Goal: Task Accomplishment & Management: Complete application form

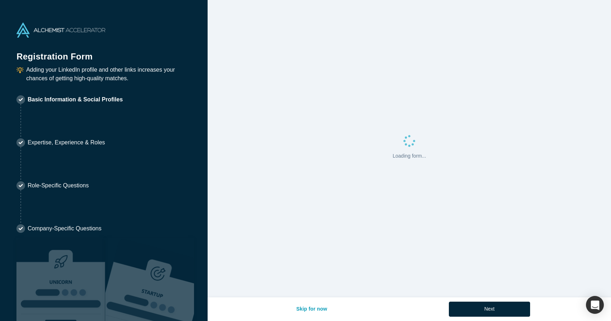
select select "US"
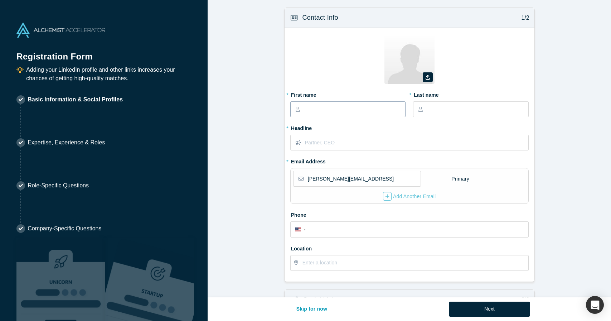
click at [372, 109] on input "text" at bounding box center [354, 109] width 101 height 15
type input "Preet"
type input "Kaur"
type input "[PHONE_NUMBER]"
click at [336, 144] on input "text" at bounding box center [416, 142] width 223 height 15
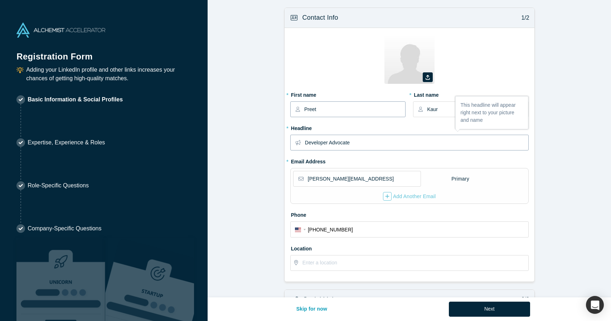
type input "Developer Advocate"
click at [325, 109] on input "Preet" at bounding box center [354, 109] width 101 height 15
type input "P"
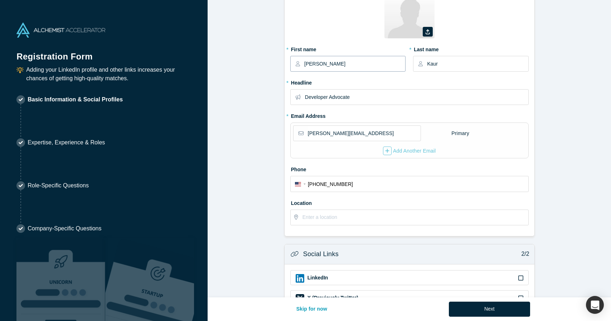
scroll to position [131, 0]
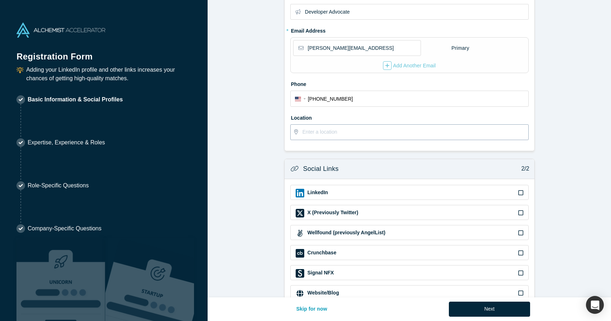
type input "[PERSON_NAME]"
click at [340, 133] on input "text" at bounding box center [416, 132] width 226 height 15
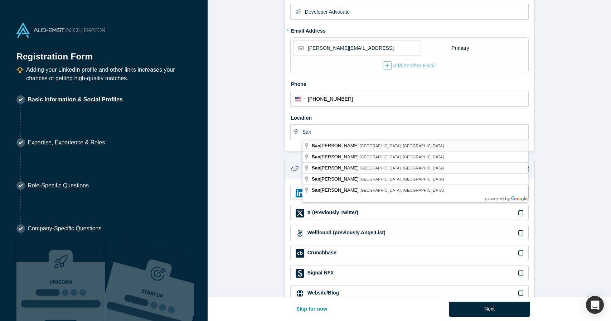
type input "[GEOGRAPHIC_DATA], [GEOGRAPHIC_DATA], [GEOGRAPHIC_DATA]"
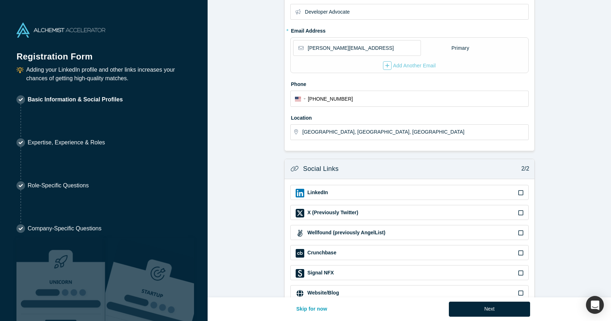
click at [244, 199] on form "Contact Info 1/2 Zoom Save Remove Upload New * First name [PERSON_NAME] * Last …" at bounding box center [410, 91] width 404 height 429
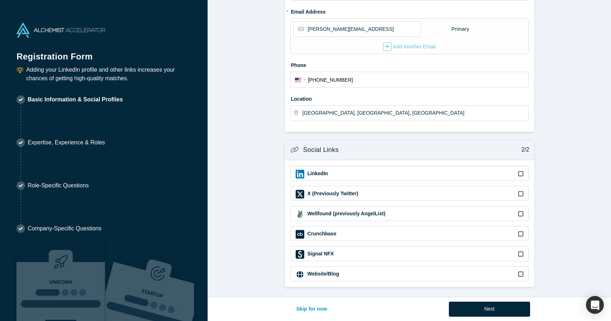
click at [349, 173] on div "LinkedIn" at bounding box center [410, 174] width 228 height 9
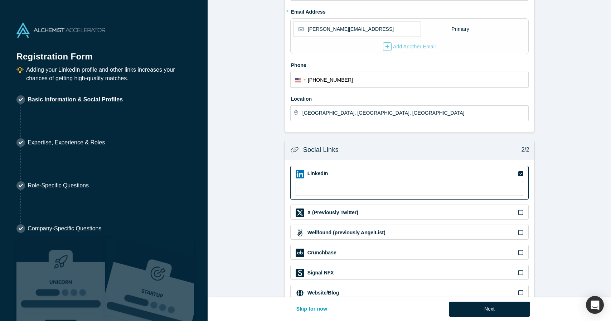
click at [329, 188] on input at bounding box center [410, 188] width 228 height 15
paste input "[URL][DOMAIN_NAME]"
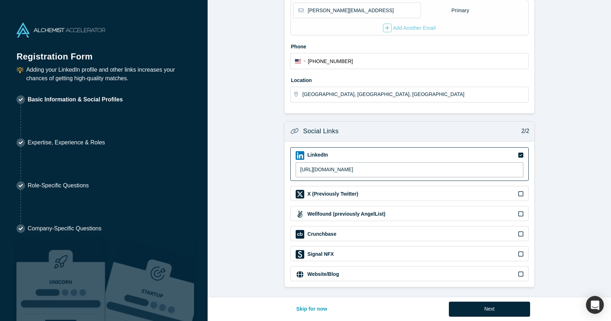
type input "[URL][DOMAIN_NAME]"
click at [325, 271] on label "Website/Blog" at bounding box center [323, 274] width 32 height 8
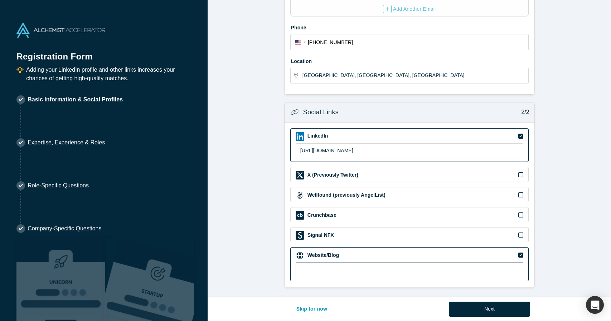
click at [316, 265] on input at bounding box center [410, 269] width 228 height 15
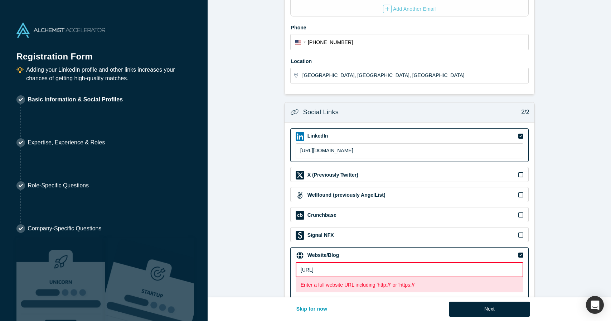
click at [298, 269] on input "[URL]" at bounding box center [410, 269] width 228 height 15
click at [379, 266] on input "'[URL]" at bounding box center [410, 269] width 228 height 15
click at [302, 270] on input "'[URL]" at bounding box center [410, 269] width 228 height 15
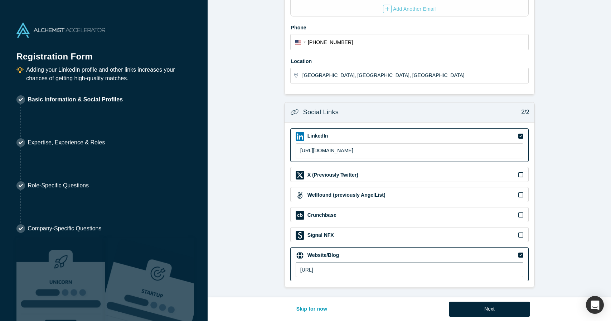
click at [385, 267] on input "[URL]" at bounding box center [410, 269] width 228 height 15
type input "[URL]"
click at [486, 312] on button "Next" at bounding box center [489, 309] width 81 height 15
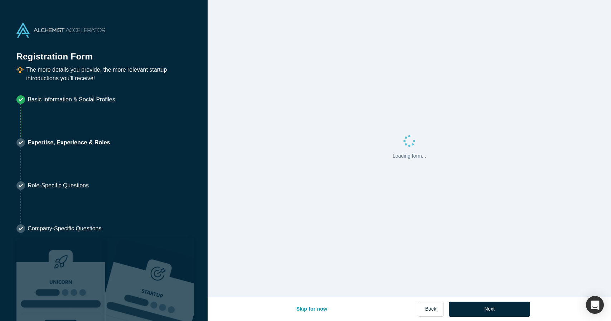
scroll to position [0, 0]
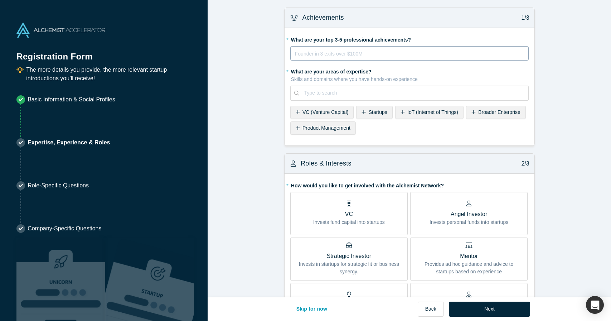
click at [431, 50] on div "rdw-editor" at bounding box center [409, 53] width 229 height 9
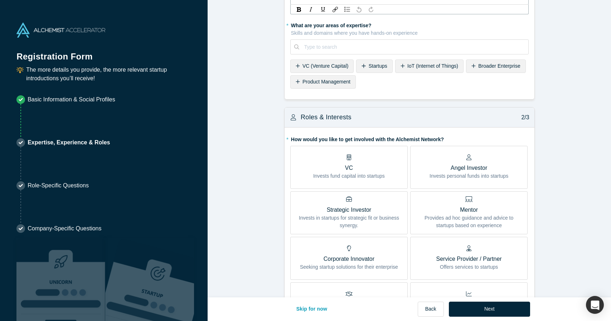
scroll to position [83, 0]
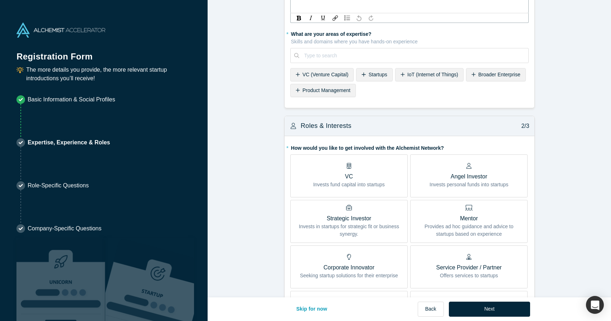
click at [363, 76] on div "Startups" at bounding box center [374, 74] width 36 height 13
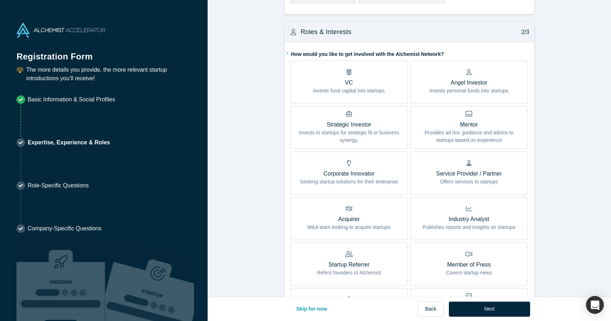
scroll to position [135, 0]
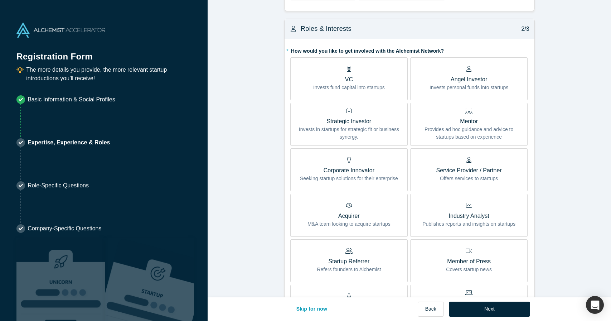
click at [474, 172] on p "Service Provider / Partner" at bounding box center [470, 170] width 66 height 9
click at [0, 0] on input "Service Provider / Partner Offers services to startups" at bounding box center [0, 0] width 0 height 0
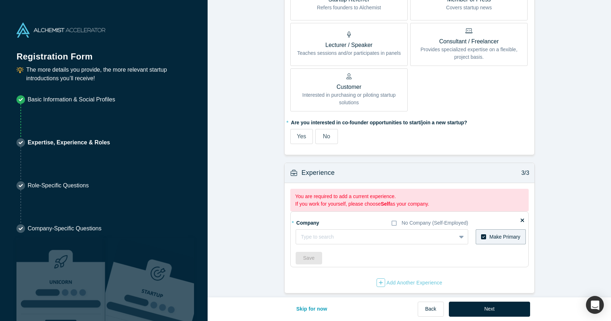
scroll to position [403, 0]
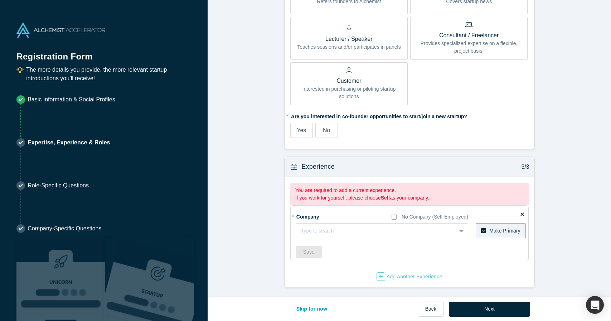
click at [336, 132] on label "No" at bounding box center [327, 130] width 23 height 15
click at [0, 0] on input "No" at bounding box center [0, 0] width 0 height 0
click at [477, 311] on button "Next" at bounding box center [489, 309] width 81 height 15
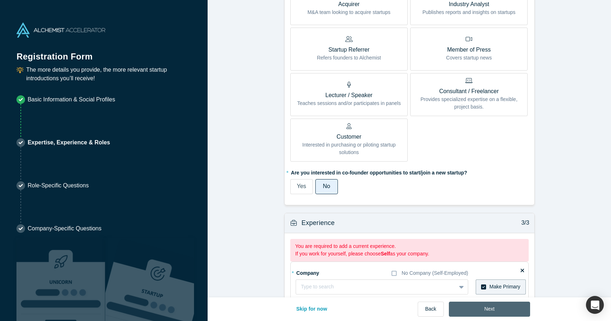
scroll to position [0, 0]
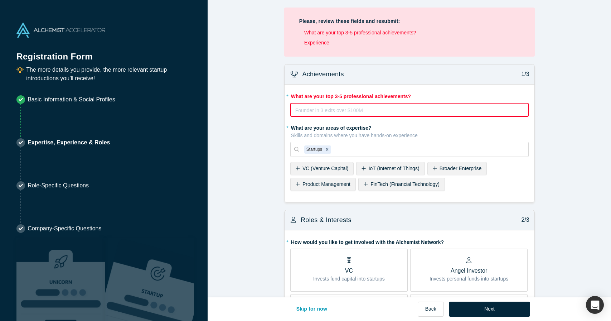
click at [413, 109] on div "rdw-editor" at bounding box center [410, 110] width 228 height 9
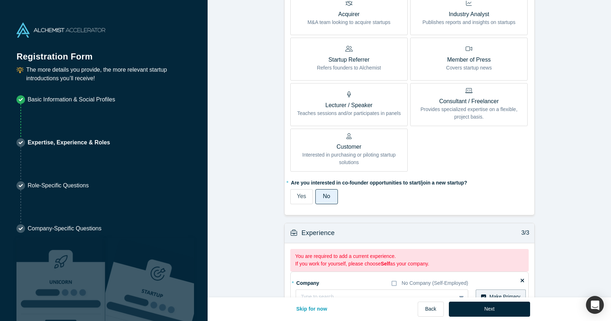
scroll to position [449, 0]
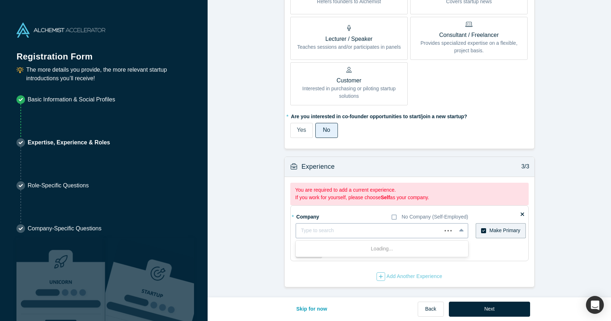
click at [337, 232] on div at bounding box center [369, 230] width 136 height 9
type input "n/a"
click at [485, 231] on icon at bounding box center [483, 230] width 5 height 5
click at [0, 0] on input "Make Primary" at bounding box center [0, 0] width 0 height 0
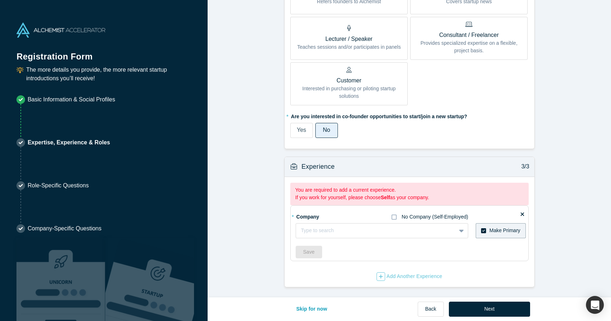
click at [395, 218] on icon at bounding box center [394, 217] width 5 height 6
click at [0, 0] on input "No Company (Self-Employed)" at bounding box center [0, 0] width 0 height 0
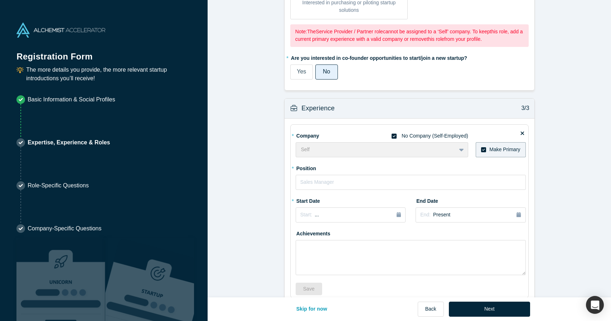
scroll to position [572, 0]
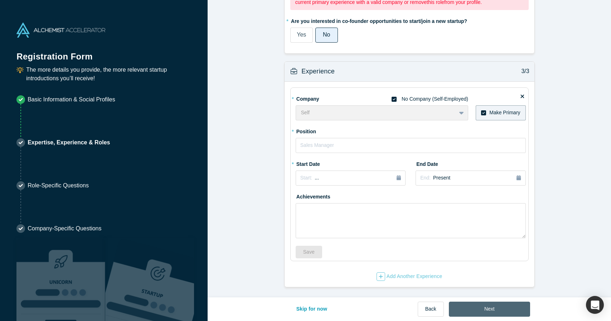
click at [476, 310] on button "Next" at bounding box center [489, 309] width 81 height 15
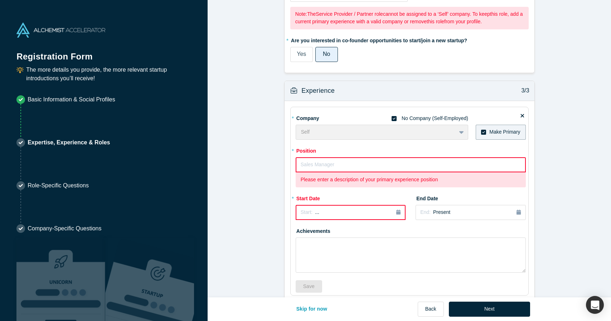
scroll to position [587, 0]
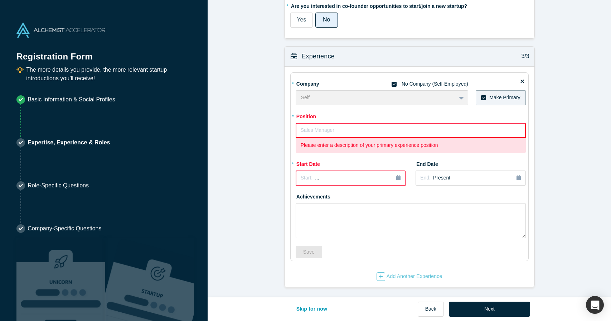
click at [361, 137] on input "text" at bounding box center [411, 130] width 230 height 15
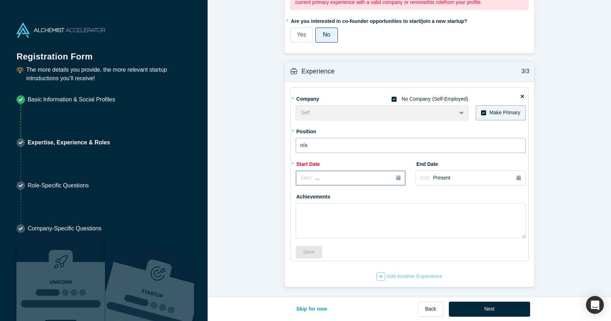
type input "n/a"
click at [307, 177] on span "Start:" at bounding box center [307, 178] width 12 height 6
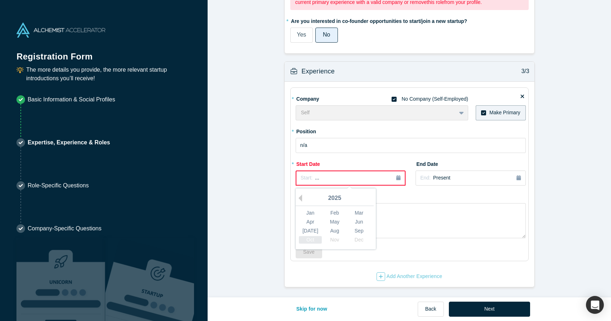
click at [314, 240] on div "Oct" at bounding box center [310, 240] width 23 height 8
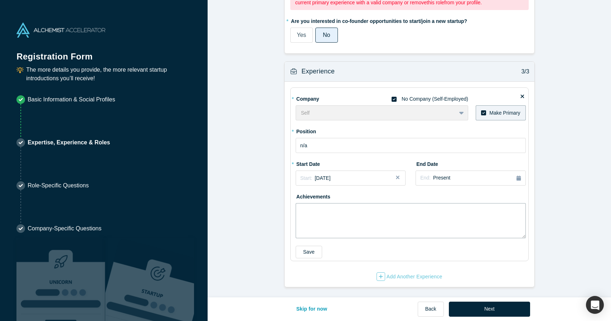
click at [370, 209] on textarea at bounding box center [411, 220] width 230 height 35
click at [483, 308] on button "Next" at bounding box center [489, 309] width 81 height 15
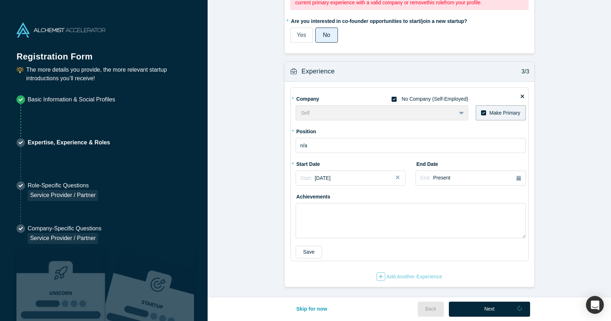
scroll to position [0, 0]
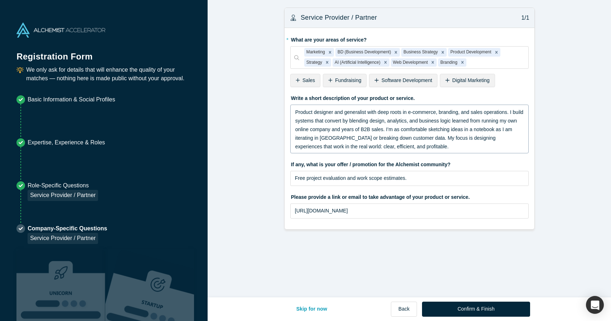
click at [399, 140] on span "Product designer and generalist with deep roots in e-commerce, branding, and sa…" at bounding box center [410, 129] width 230 height 40
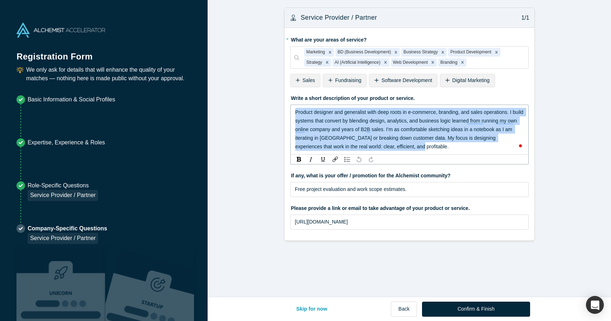
drag, startPoint x: 407, startPoint y: 146, endPoint x: 287, endPoint y: 100, distance: 129.5
click at [287, 100] on div "* What are your areas of service? Marketing BD (Business Development) Business …" at bounding box center [410, 134] width 250 height 212
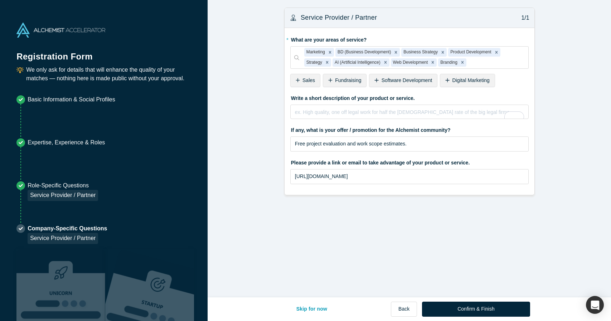
drag, startPoint x: 110, startPoint y: 30, endPoint x: 51, endPoint y: 30, distance: 59.1
click at [51, 30] on div at bounding box center [103, 30] width 175 height 15
drag, startPoint x: 414, startPoint y: 144, endPoint x: 275, endPoint y: 143, distance: 139.0
click at [275, 143] on form "Service Provider / Partner 1/1 * What are your areas of service? Marketing BD (…" at bounding box center [410, 102] width 404 height 188
paste input "50% off CodeRabbit Pro for 6 months"
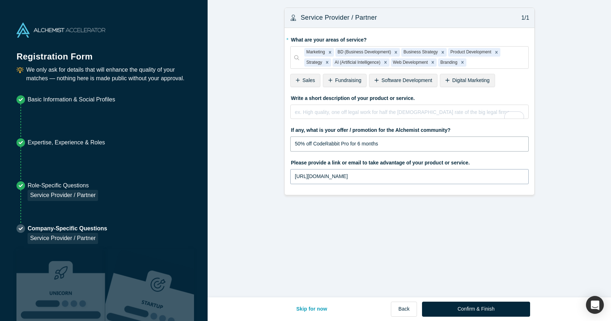
type input "50% off CodeRabbit Pro for 6 months"
drag, startPoint x: 410, startPoint y: 177, endPoint x: 285, endPoint y: 177, distance: 124.3
click at [285, 177] on div "* What are your areas of service? Marketing BD (Business Development) Business …" at bounding box center [410, 111] width 250 height 167
paste input "[URL]"
type input "[URL]"
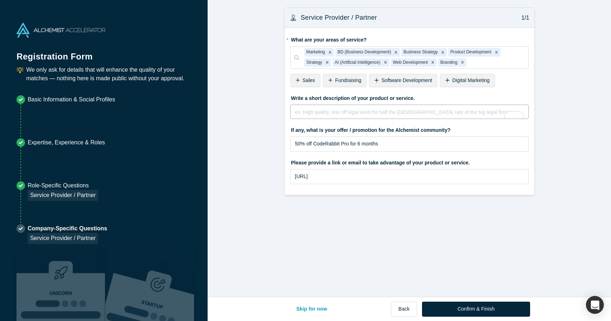
click at [338, 107] on div "ex. High quality, one off legal work for half the [DEMOGRAPHIC_DATA] rate of th…" at bounding box center [409, 112] width 239 height 14
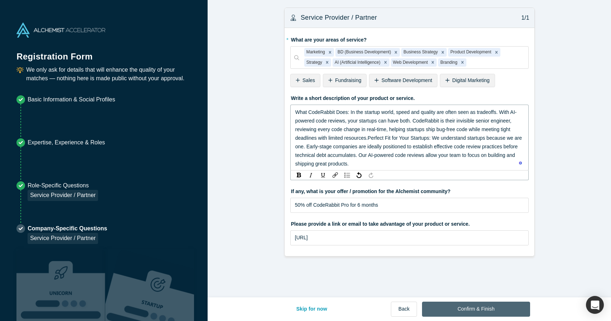
click at [480, 305] on button "Confirm & Finish" at bounding box center [476, 309] width 108 height 15
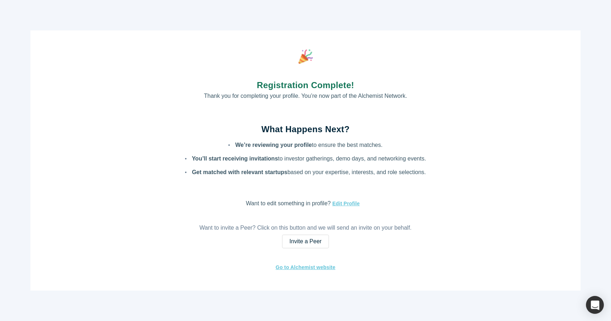
click at [385, 97] on p "Thank you for completing your profile. You’re now part of the Alchemist Network." at bounding box center [305, 96] width 203 height 9
drag, startPoint x: 360, startPoint y: 94, endPoint x: 383, endPoint y: 93, distance: 23.3
click at [383, 93] on p "Thank you for completing your profile. You’re now part of the Alchemist Network." at bounding box center [305, 96] width 203 height 9
copy p "Alchemist"
